Goal: Task Accomplishment & Management: Use online tool/utility

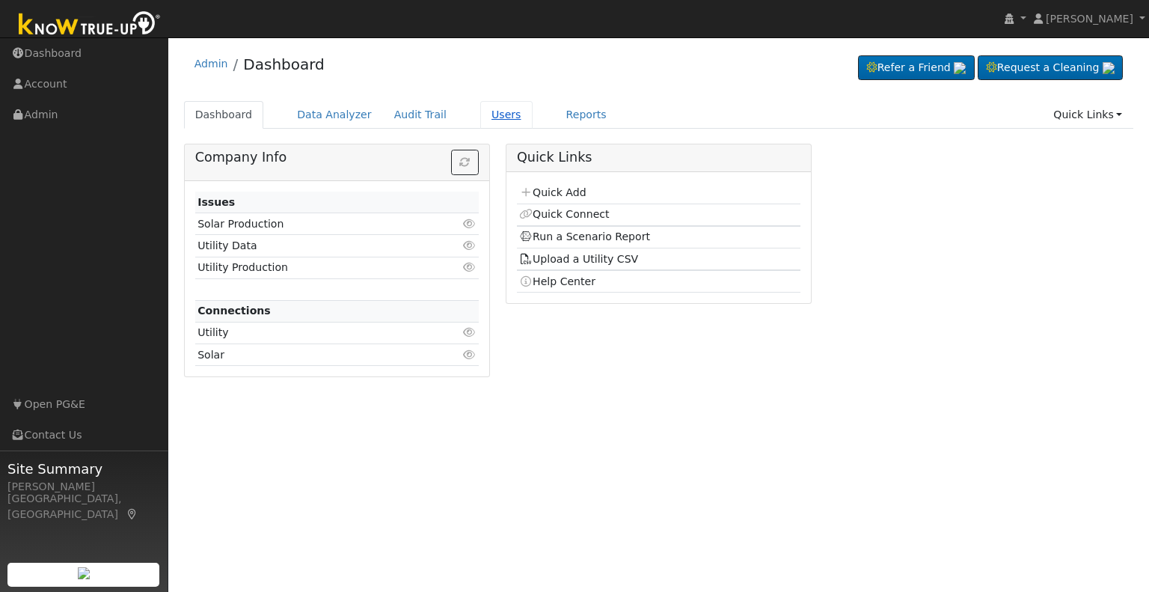
click at [480, 110] on link "Users" at bounding box center [506, 115] width 52 height 28
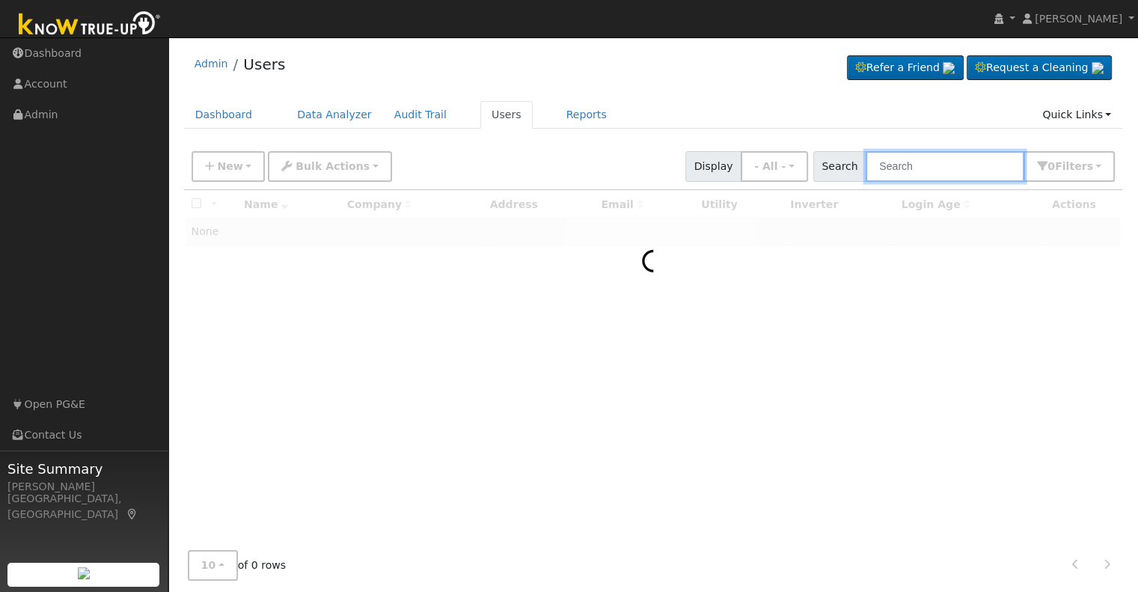
click at [894, 161] on input "text" at bounding box center [944, 166] width 159 height 31
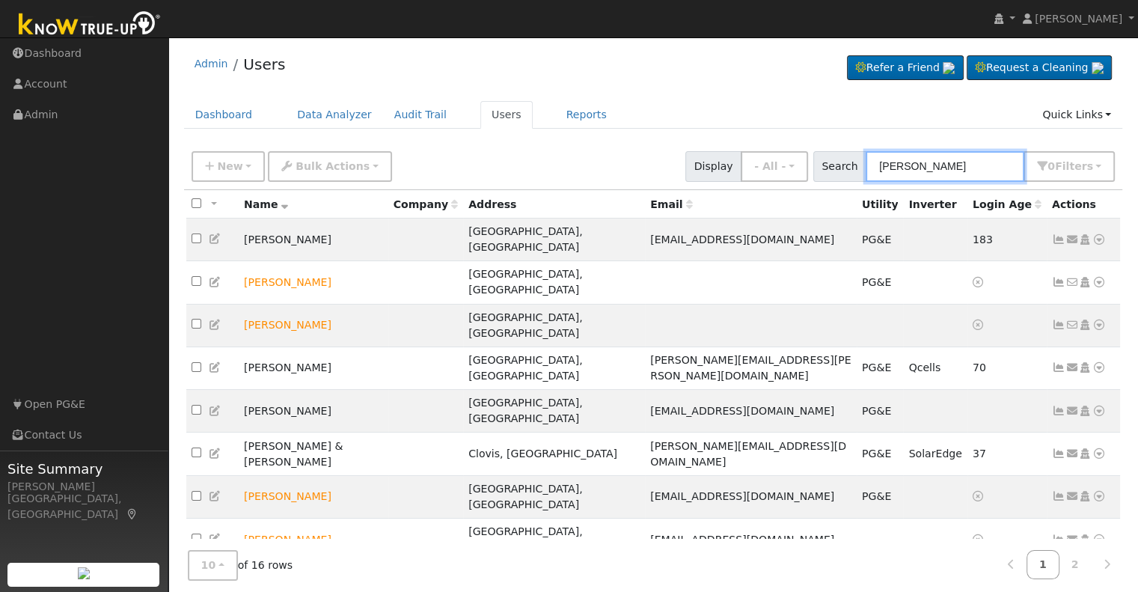
type input "[PERSON_NAME]"
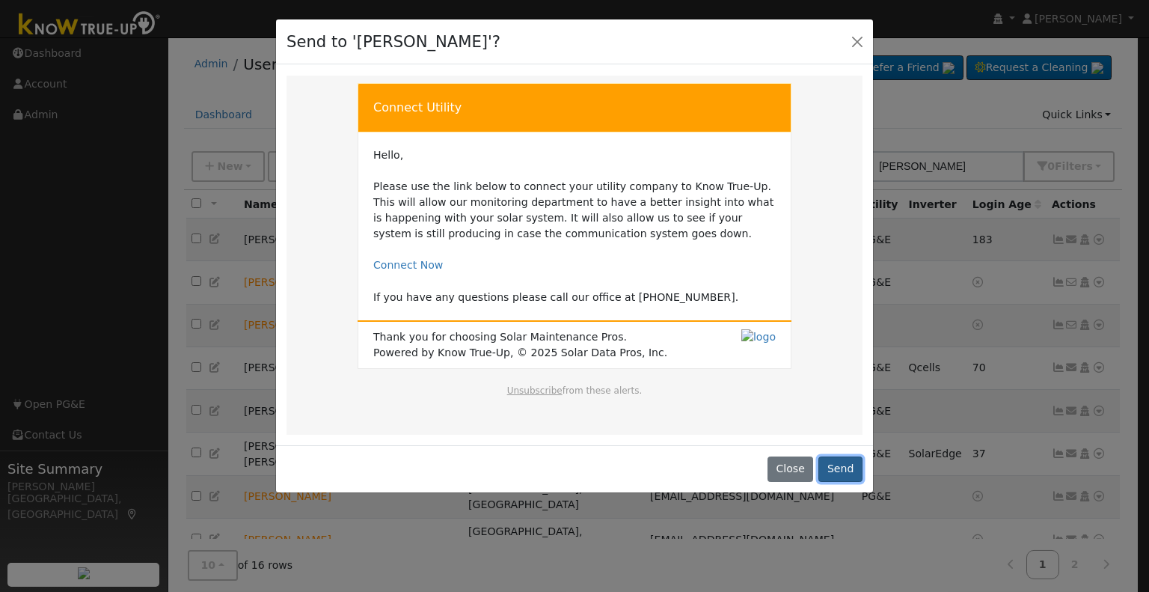
click at [832, 467] on button "Send" at bounding box center [840, 468] width 44 height 25
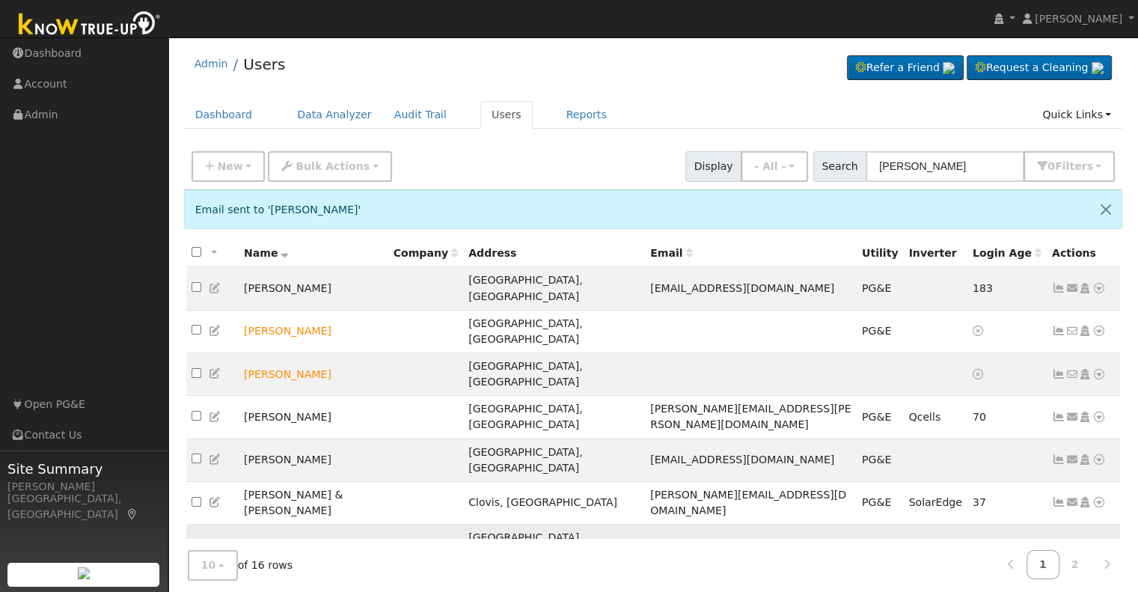
scroll to position [61, 0]
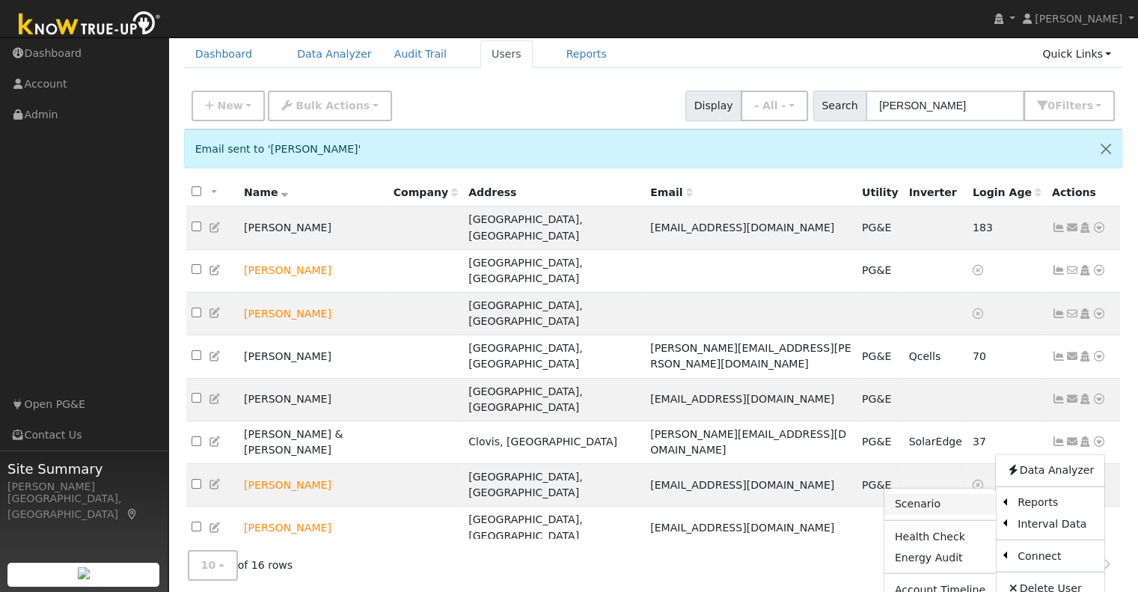
click at [938, 494] on link "Scenario" at bounding box center [939, 504] width 111 height 21
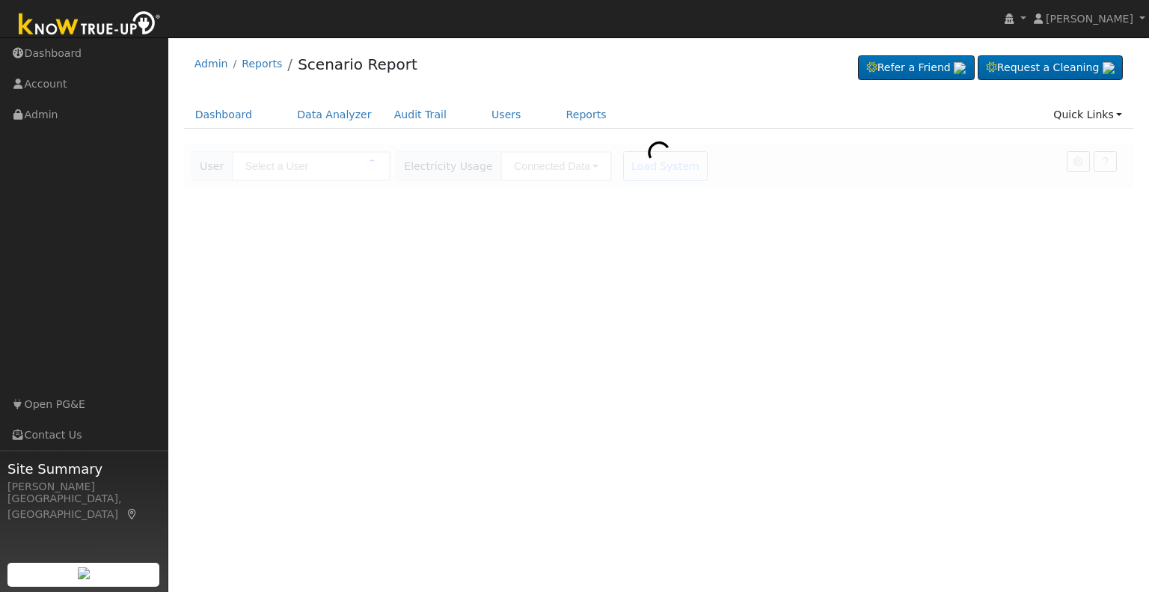
type input "[PERSON_NAME]"
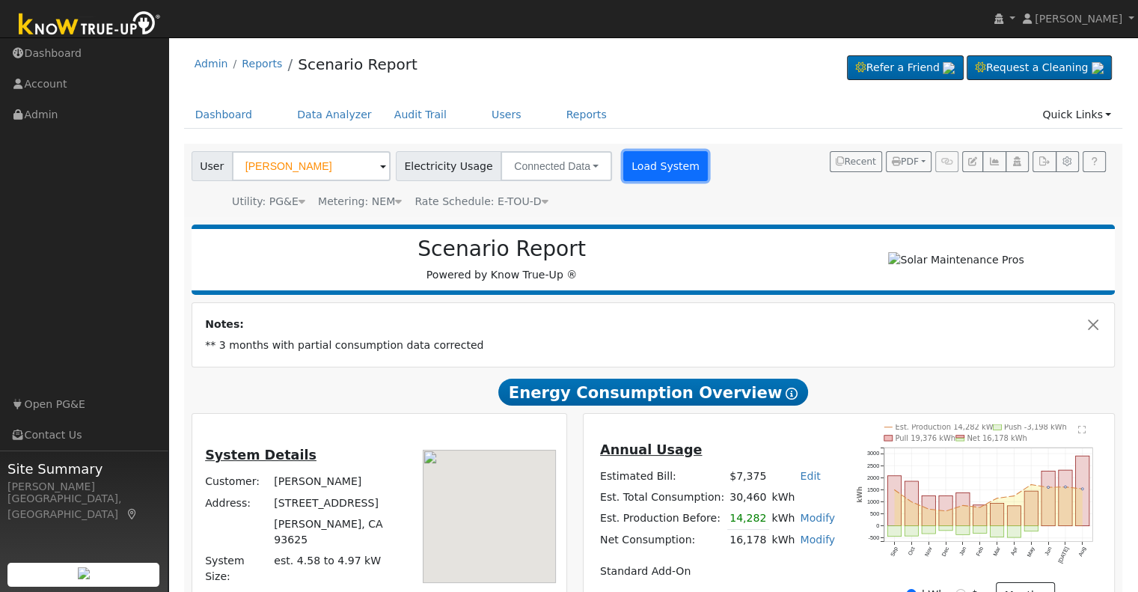
click at [624, 168] on button "Load System" at bounding box center [665, 166] width 85 height 30
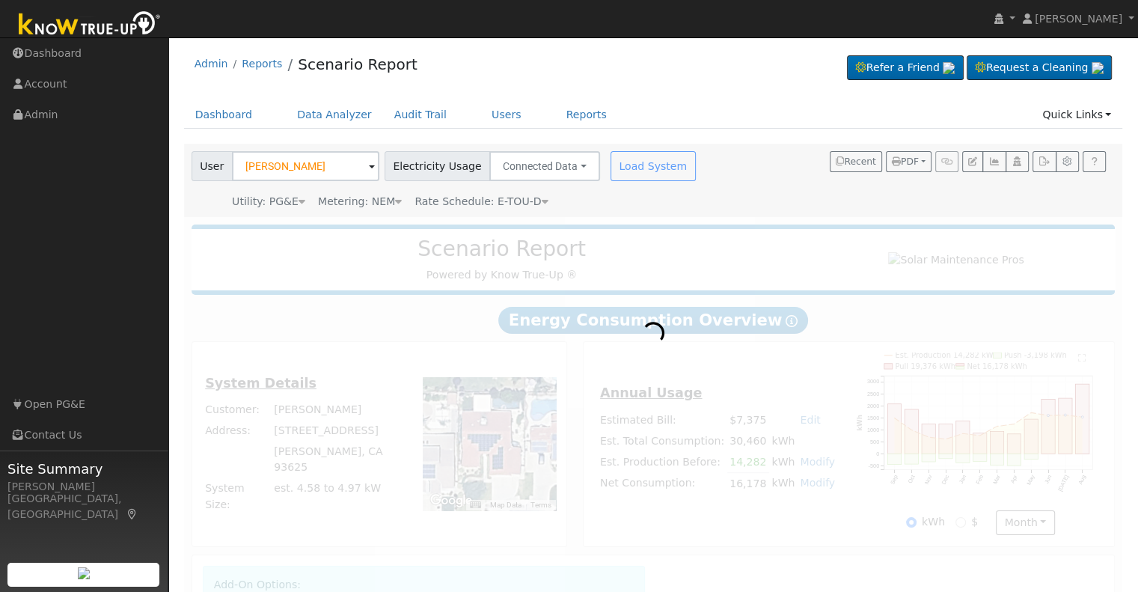
radio input "true"
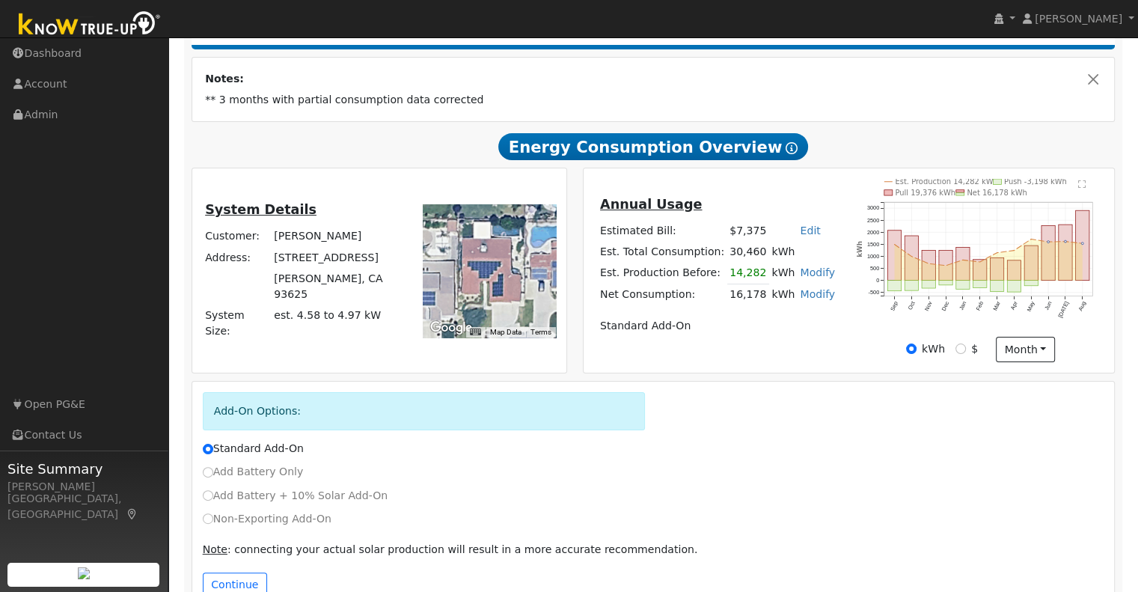
scroll to position [245, 0]
